Goal: Task Accomplishment & Management: Manage account settings

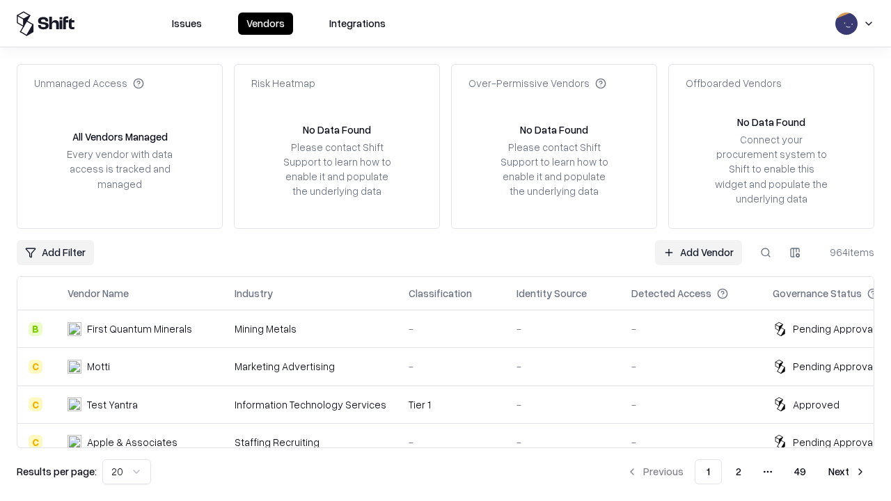
click at [698, 252] on link "Add Vendor" at bounding box center [698, 252] width 87 height 25
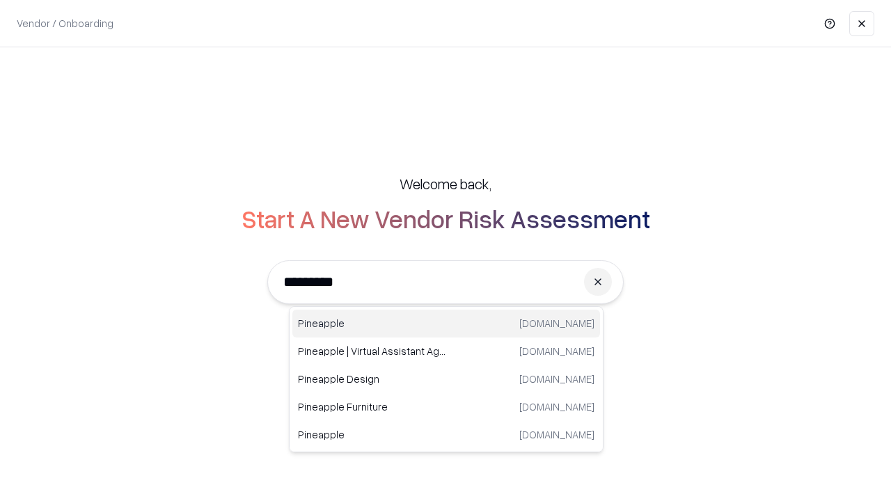
click at [446, 324] on div "Pineapple [DOMAIN_NAME]" at bounding box center [446, 324] width 308 height 28
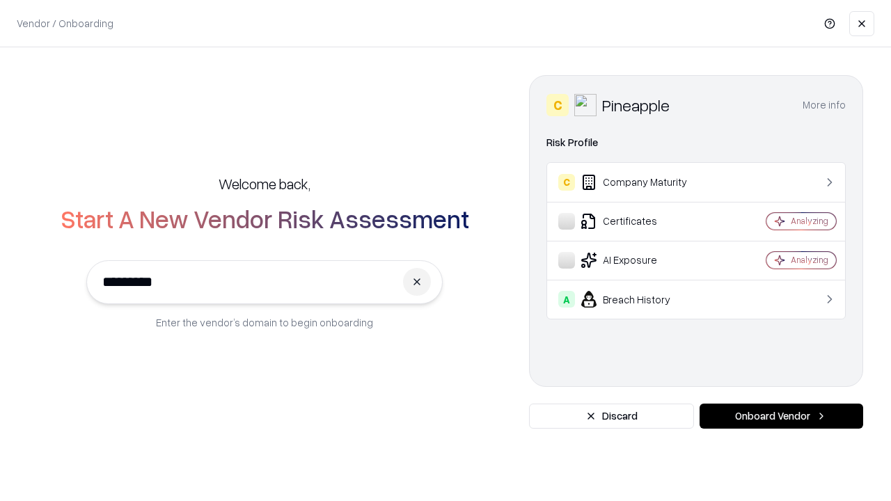
type input "*********"
click at [781, 416] on button "Onboard Vendor" at bounding box center [782, 416] width 164 height 25
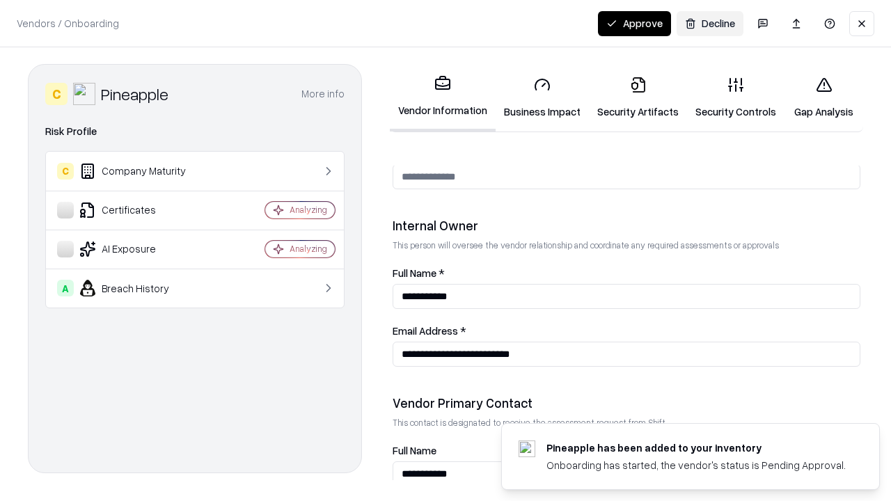
scroll to position [721, 0]
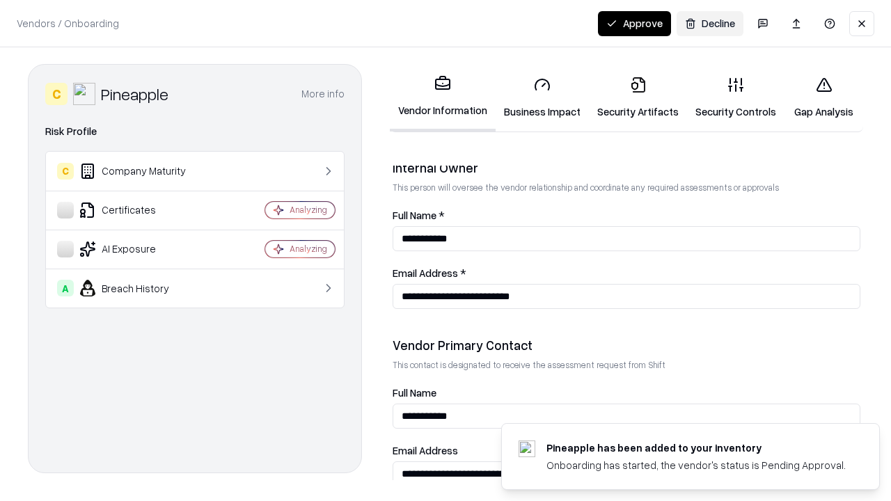
click at [638, 97] on link "Security Artifacts" at bounding box center [638, 97] width 98 height 65
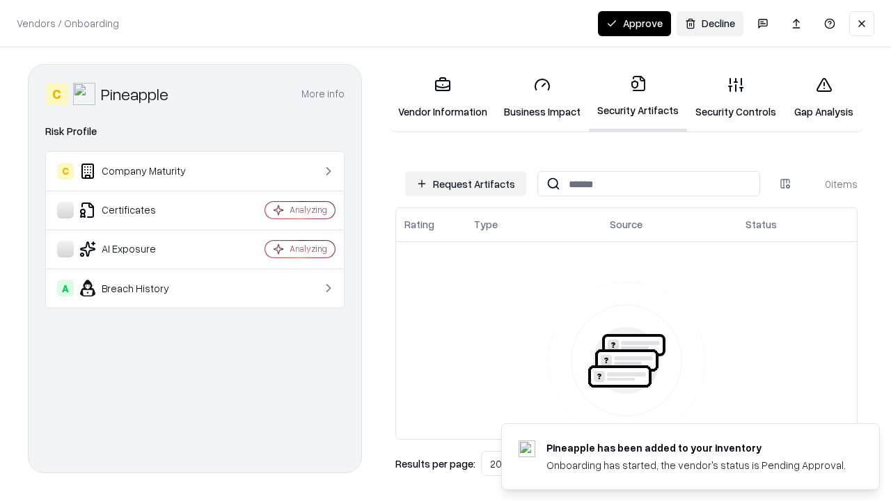
click at [466, 184] on button "Request Artifacts" at bounding box center [465, 183] width 121 height 25
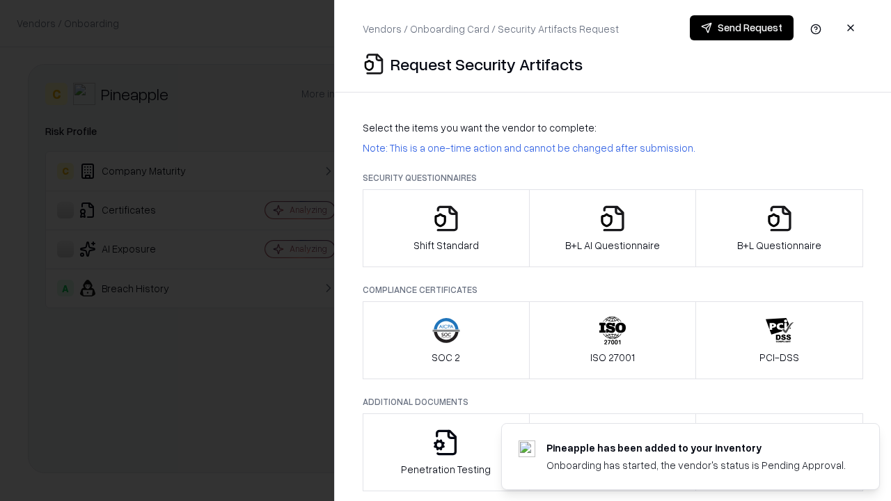
click at [779, 228] on icon "button" at bounding box center [780, 219] width 28 height 28
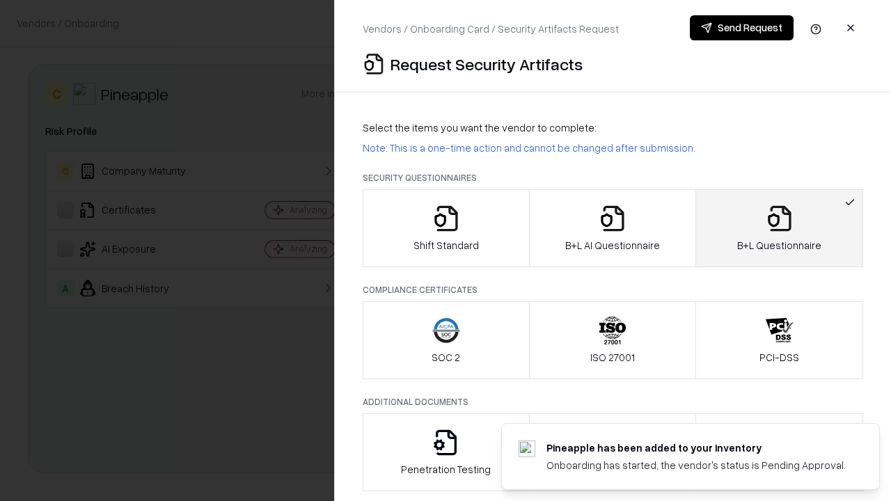
click at [612, 228] on icon "button" at bounding box center [613, 219] width 28 height 28
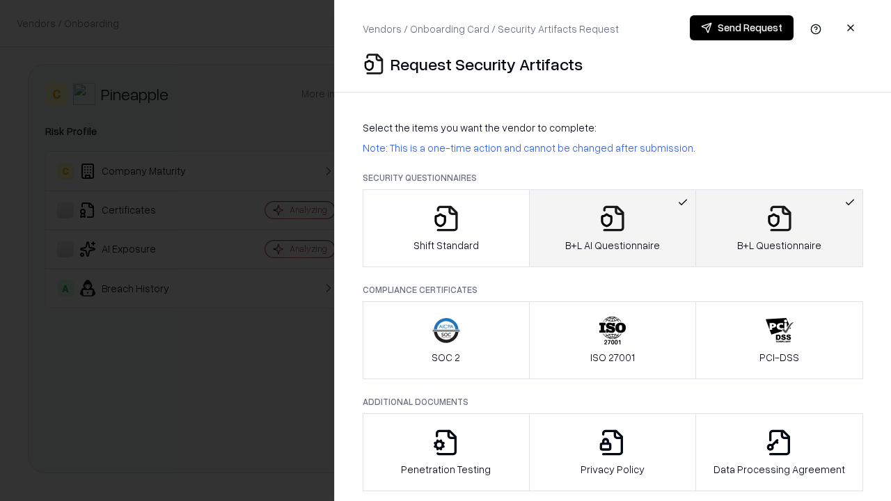
click at [741, 28] on button "Send Request" at bounding box center [742, 27] width 104 height 25
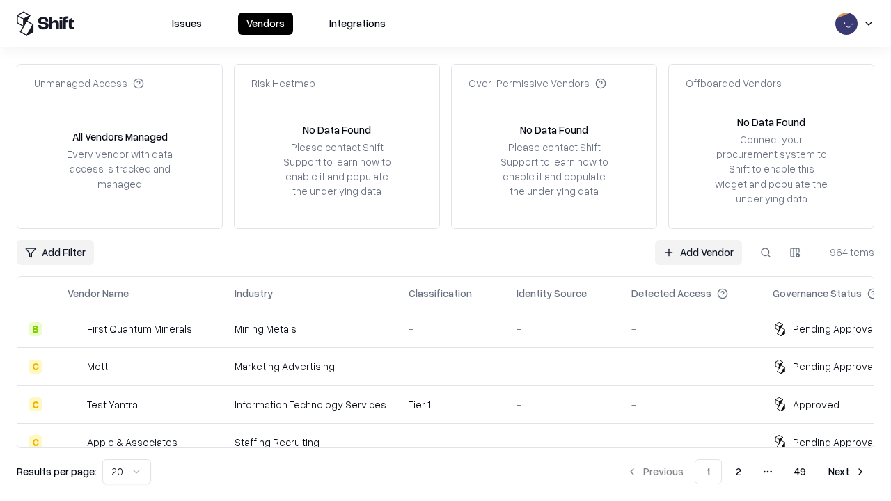
click at [766, 252] on button at bounding box center [765, 252] width 25 height 25
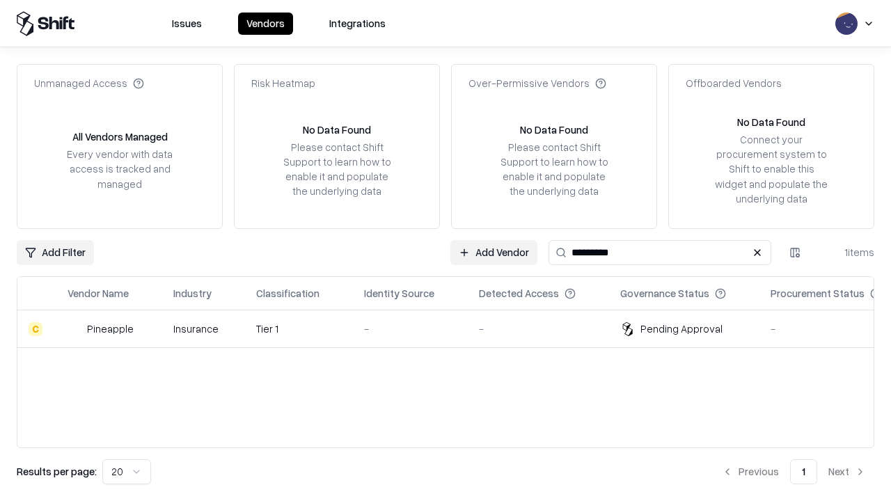
type input "*********"
click at [454, 329] on div "-" at bounding box center [410, 329] width 93 height 15
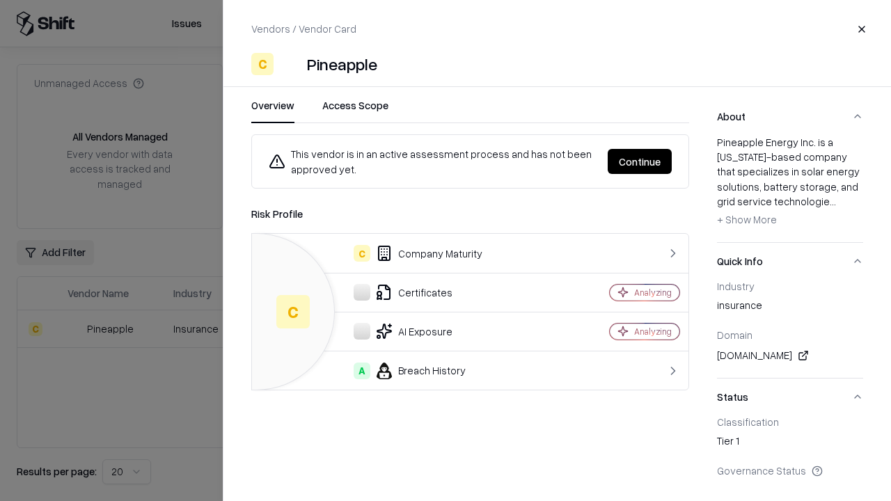
click at [640, 161] on button "Continue" at bounding box center [640, 161] width 64 height 25
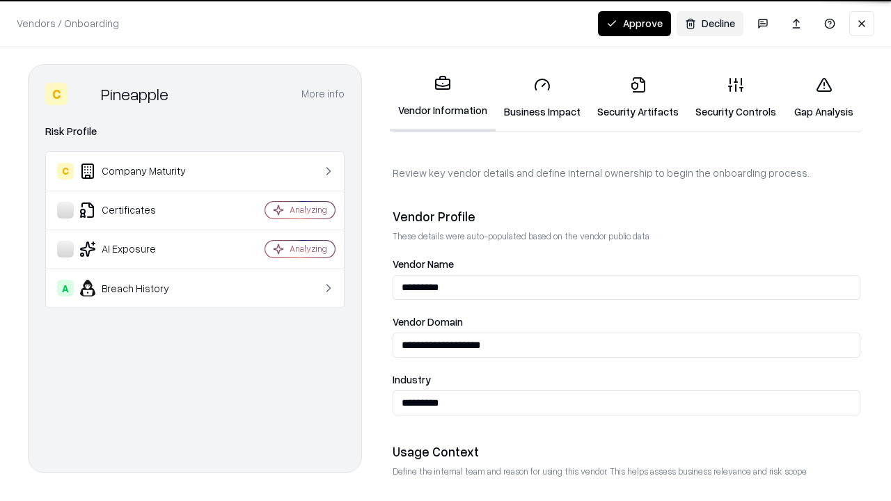
click at [638, 97] on link "Security Artifacts" at bounding box center [638, 97] width 98 height 65
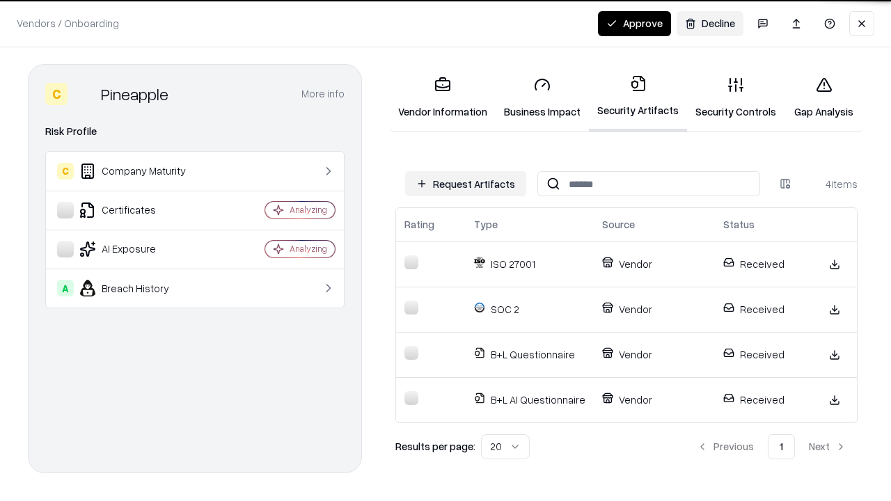
click at [634, 23] on button "Approve" at bounding box center [634, 23] width 73 height 25
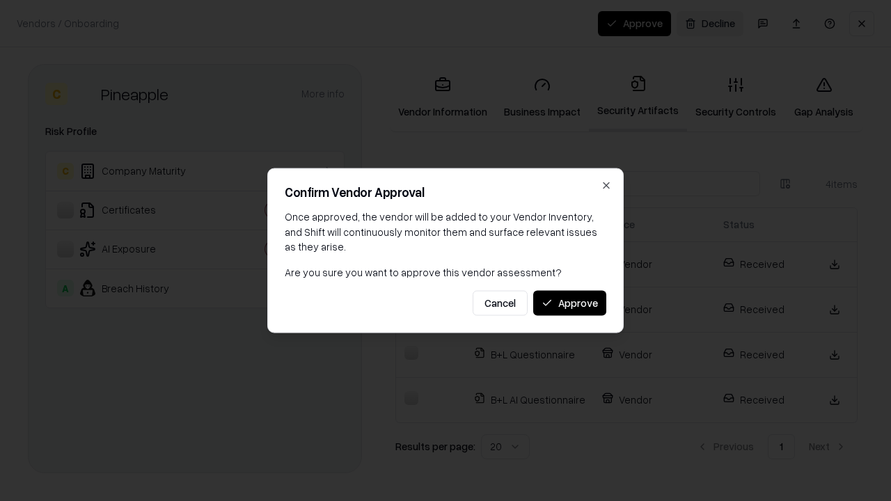
click at [569, 303] on button "Approve" at bounding box center [569, 302] width 73 height 25
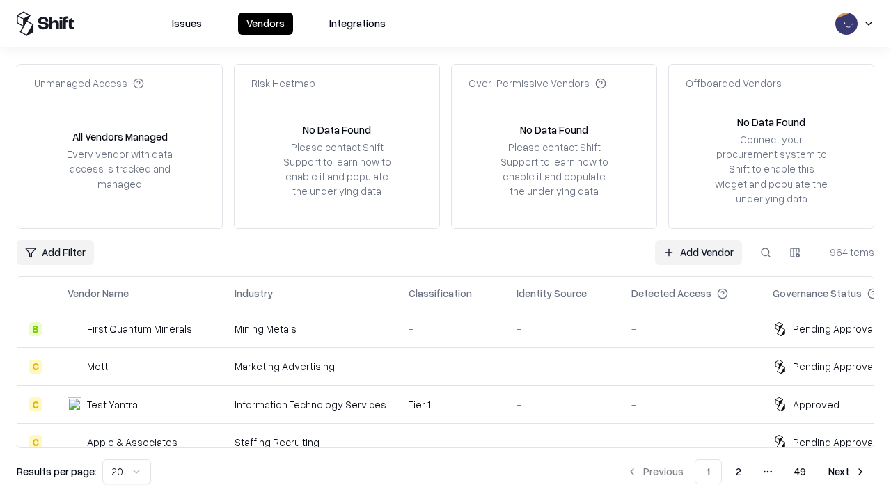
type input "*********"
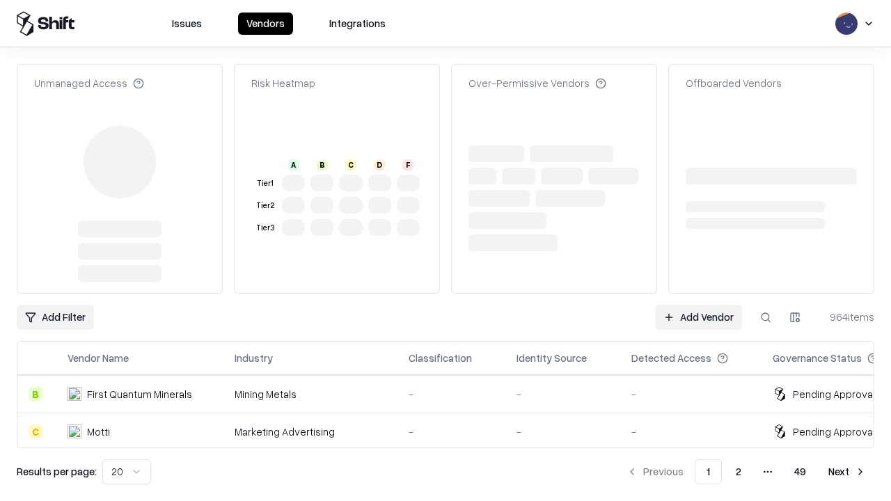
click at [698, 317] on link "Add Vendor" at bounding box center [698, 317] width 87 height 25
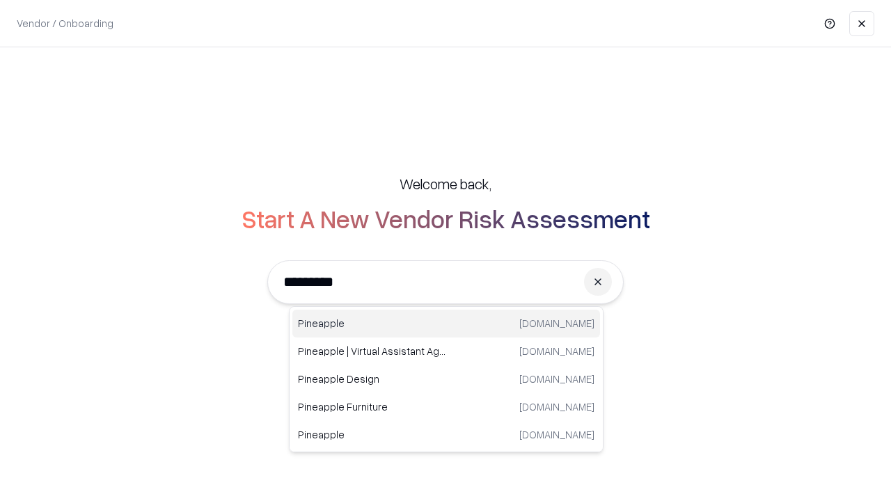
click at [446, 324] on div "Pineapple [DOMAIN_NAME]" at bounding box center [446, 324] width 308 height 28
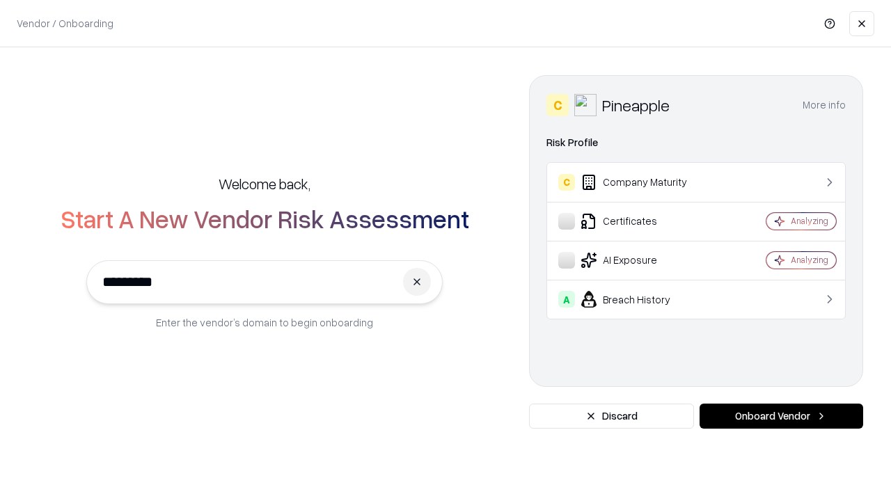
type input "*********"
click at [781, 416] on button "Onboard Vendor" at bounding box center [782, 416] width 164 height 25
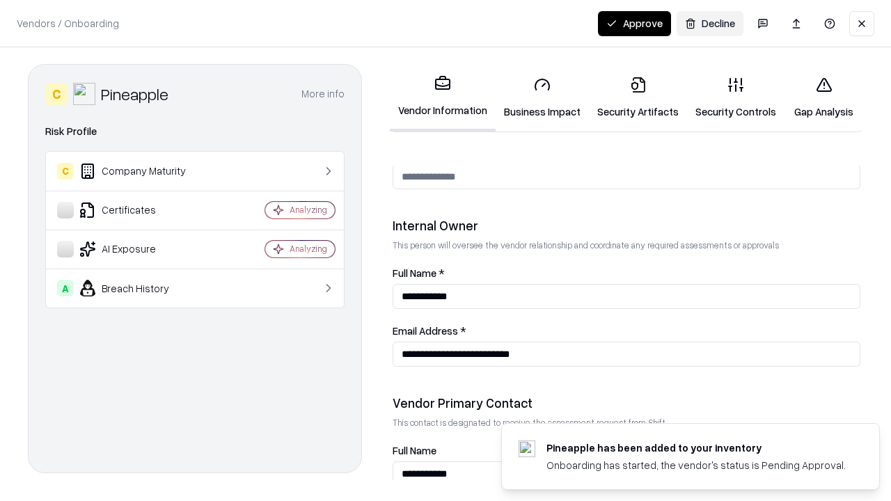
scroll to position [721, 0]
